Goal: Transaction & Acquisition: Purchase product/service

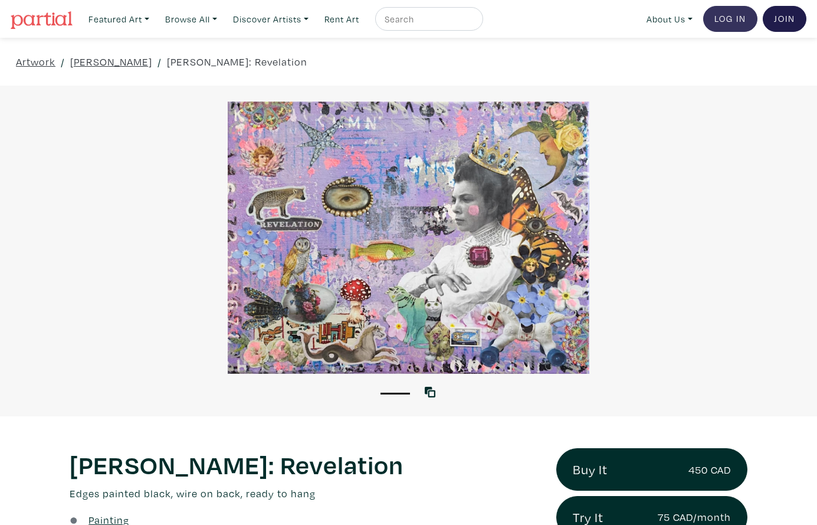
click at [726, 17] on link "Log In" at bounding box center [731, 19] width 54 height 26
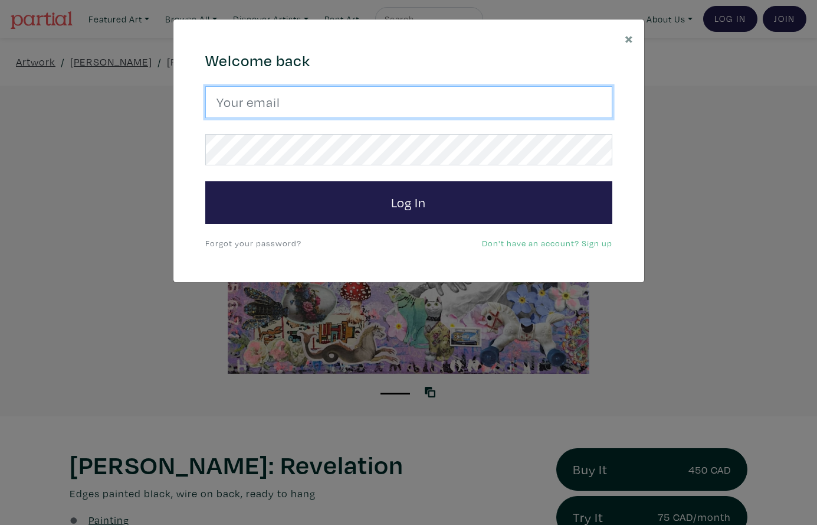
type input "lorettecluzajic@gmail.com"
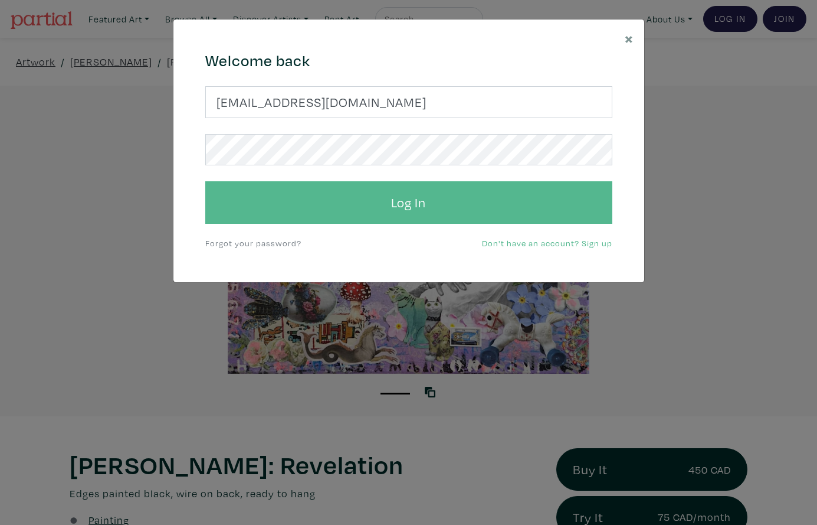
click at [336, 197] on button "Log In" at bounding box center [408, 202] width 407 height 42
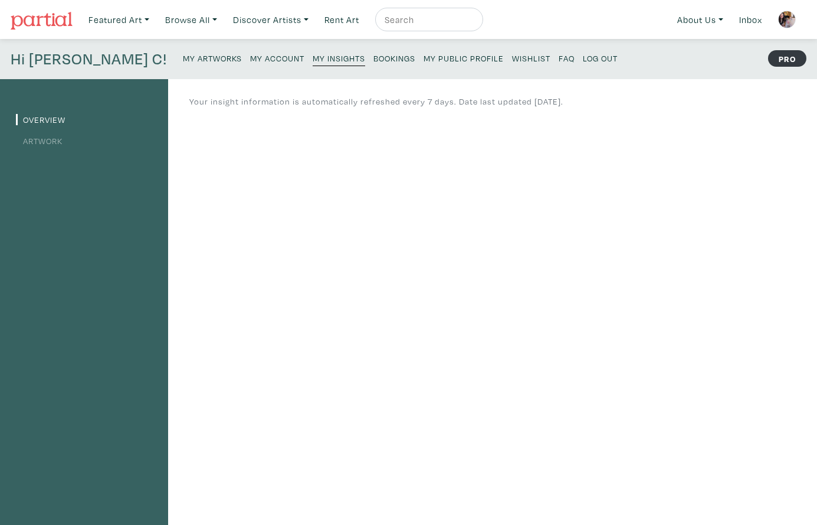
click at [183, 57] on small "My Artworks" at bounding box center [212, 58] width 59 height 11
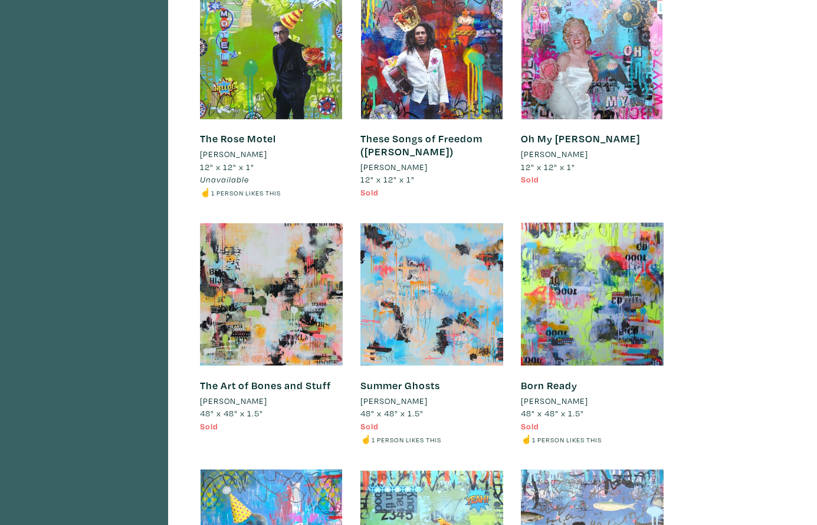
scroll to position [18119, 0]
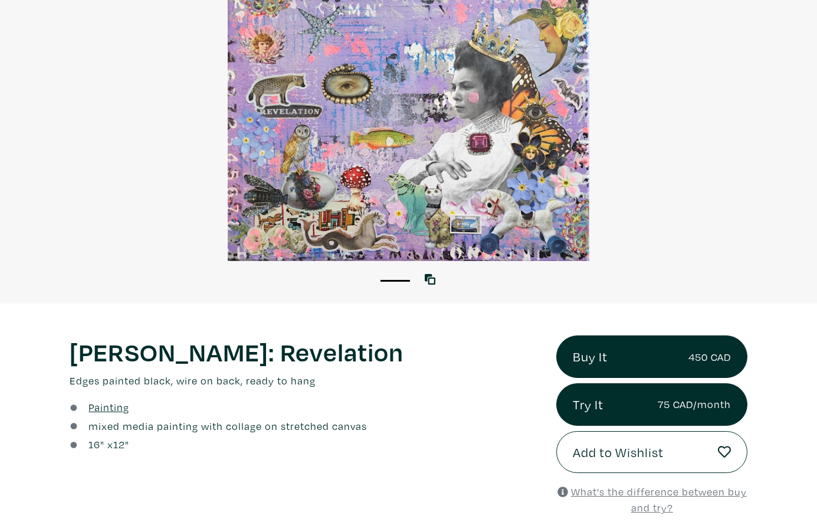
scroll to position [115, 0]
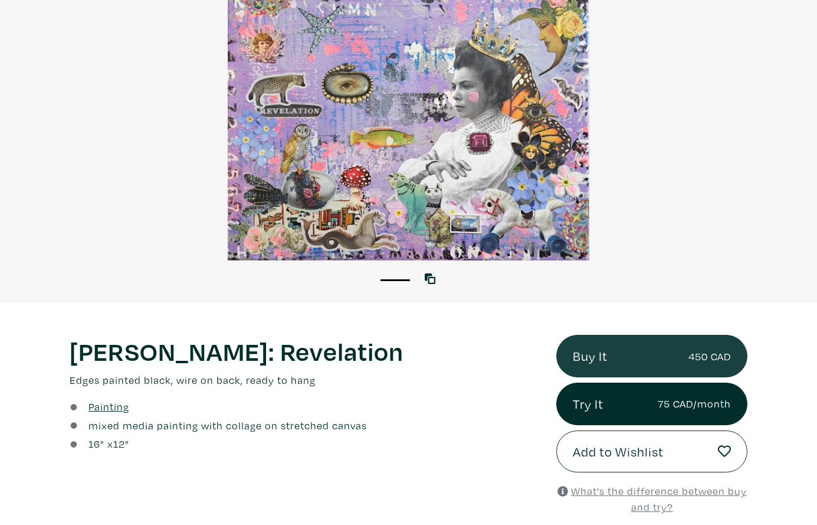
click at [609, 349] on link "Buy It 450 CAD" at bounding box center [652, 356] width 191 height 42
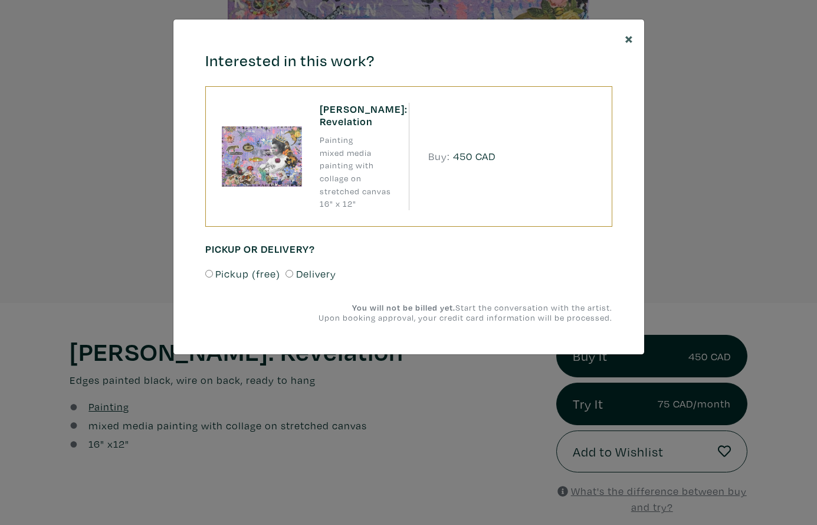
click at [629, 37] on span "×" at bounding box center [629, 38] width 9 height 21
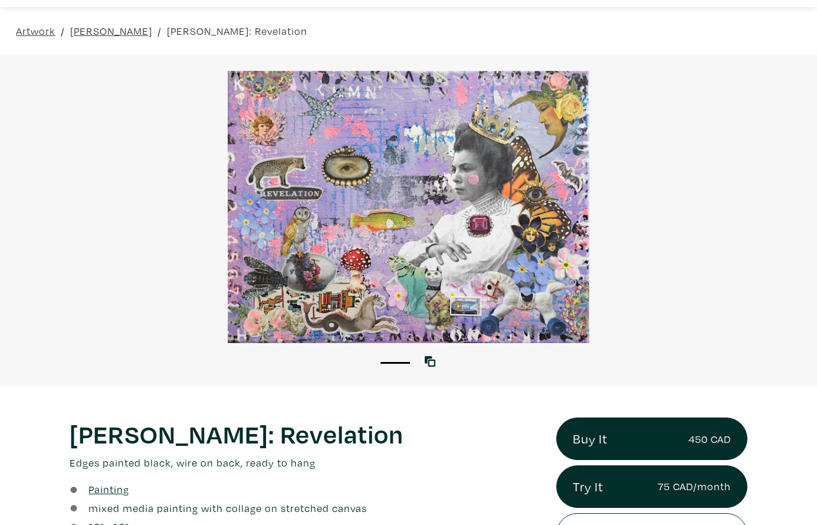
scroll to position [32, 0]
